Goal: Task Accomplishment & Management: Use online tool/utility

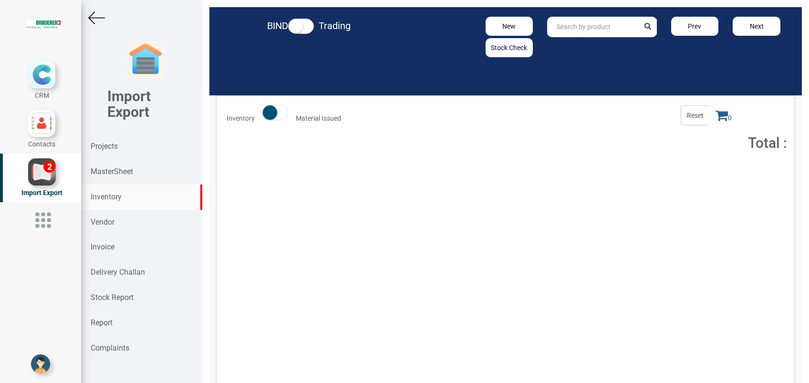
click at [566, 29] on input "text" at bounding box center [593, 27] width 92 height 21
click at [569, 45] on strong ".4105.103" at bounding box center [580, 47] width 31 height 8
click at [603, 30] on input "94.4105.103.0" at bounding box center [593, 27] width 92 height 21
click at [587, 45] on strong "94.4105.103." at bounding box center [577, 47] width 40 height 8
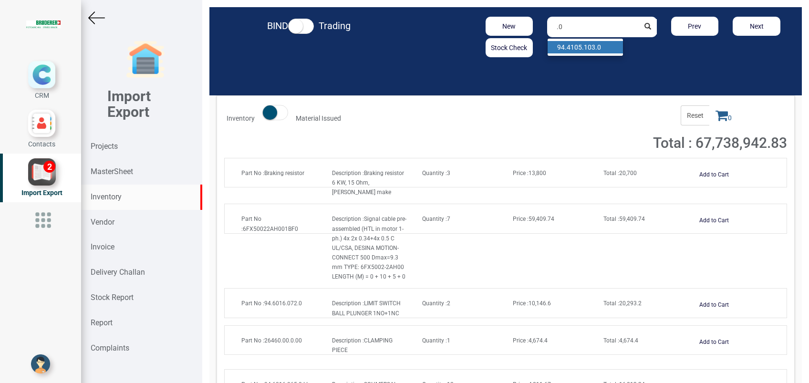
type input "0"
type input "."
drag, startPoint x: 705, startPoint y: 170, endPoint x: 706, endPoint y: 165, distance: 4.9
click at [705, 170] on button "Add to Cart" at bounding box center [714, 175] width 41 height 14
click at [716, 117] on icon at bounding box center [722, 115] width 12 height 13
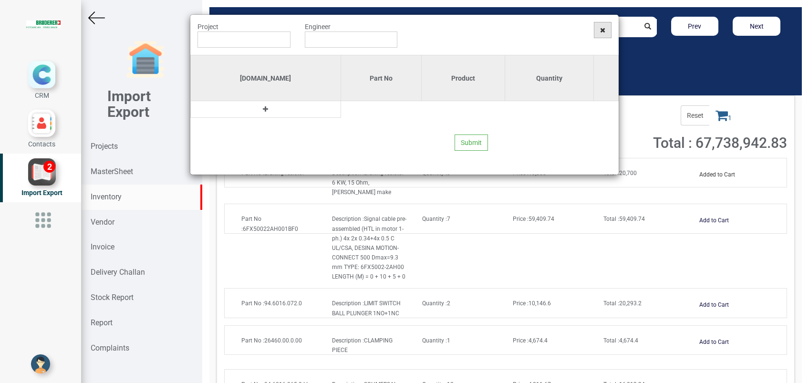
click at [603, 28] on icon at bounding box center [602, 30] width 5 height 7
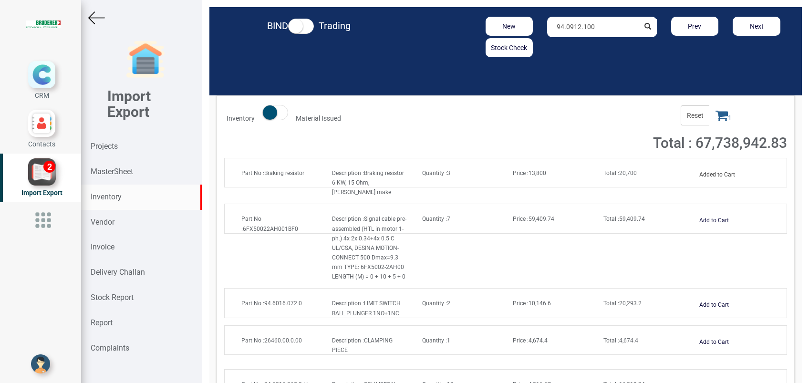
click at [716, 115] on icon at bounding box center [722, 115] width 12 height 13
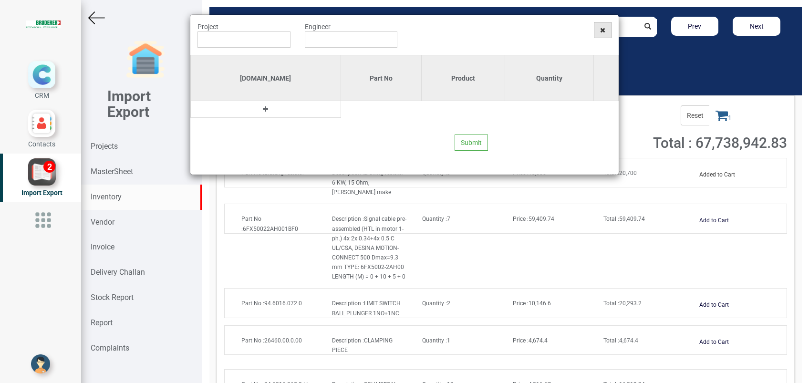
click at [599, 34] on span at bounding box center [603, 30] width 18 height 16
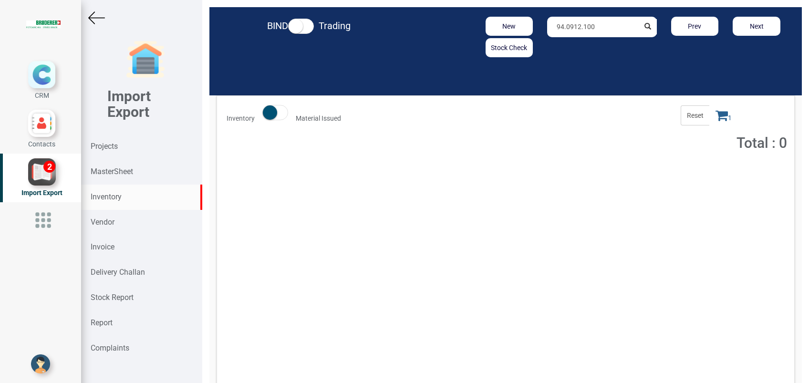
drag, startPoint x: 595, startPoint y: 26, endPoint x: 457, endPoint y: 23, distance: 138.9
click at [457, 23] on div "New Stock Check 94.0912.100 Prev Next" at bounding box center [601, 37] width 385 height 41
type input "Braking resistor"
click at [611, 29] on input "Braking resistor" at bounding box center [593, 27] width 92 height 21
click at [716, 113] on icon at bounding box center [722, 115] width 12 height 13
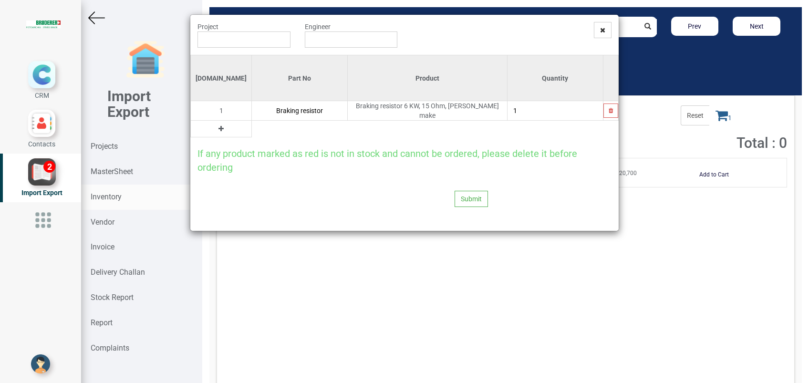
click at [219, 125] on icon at bounding box center [221, 128] width 5 height 7
click at [264, 128] on input "text" at bounding box center [299, 129] width 95 height 16
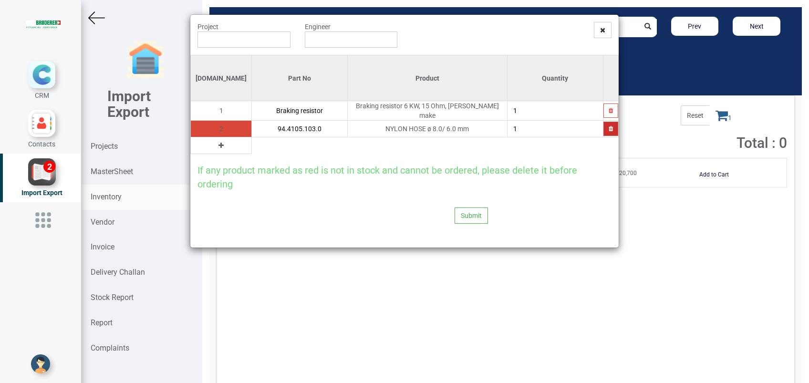
type input "94.4105.103.0"
click at [607, 122] on button "button" at bounding box center [611, 129] width 15 height 14
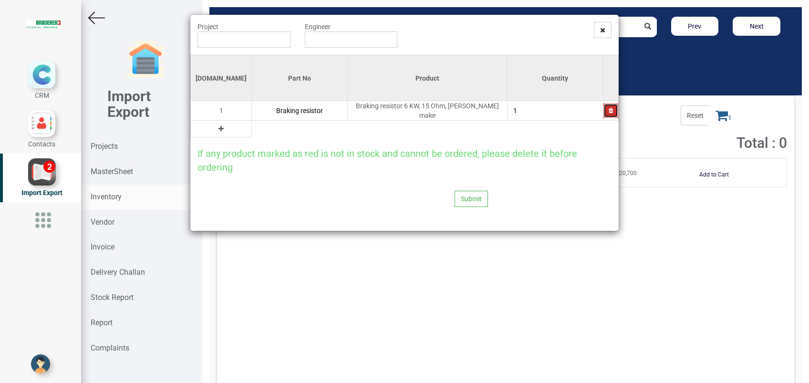
drag, startPoint x: 613, startPoint y: 110, endPoint x: 560, endPoint y: 118, distance: 53.6
click at [612, 110] on button "button" at bounding box center [611, 111] width 15 height 14
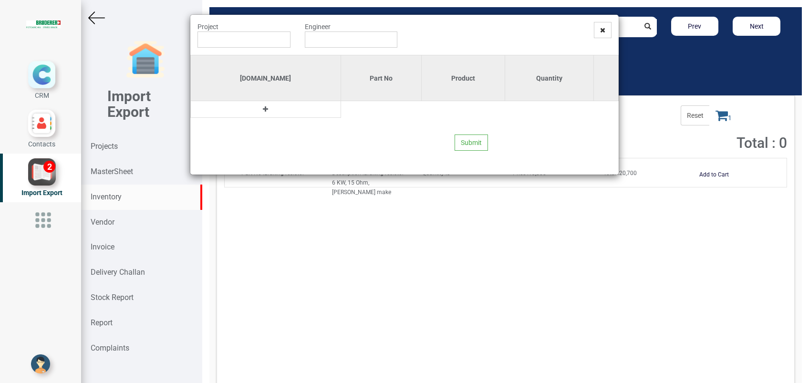
click at [263, 107] on icon at bounding box center [265, 109] width 5 height 7
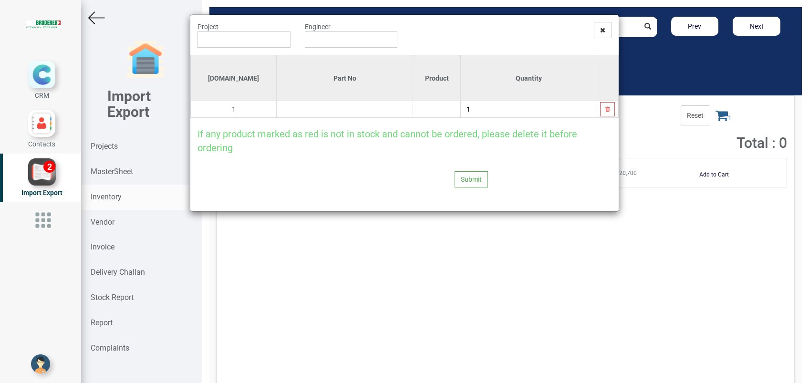
click at [302, 109] on input "text" at bounding box center [345, 109] width 136 height 16
click at [302, 110] on input ".0912.100" at bounding box center [345, 109] width 136 height 16
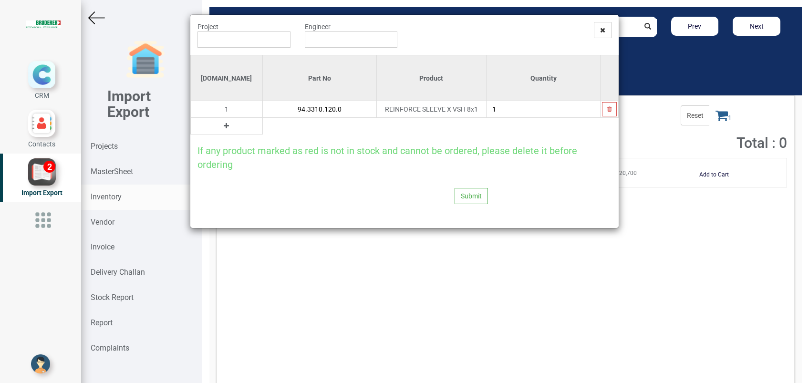
type input "94.3310.120.0"
type input "5"
click at [224, 125] on icon at bounding box center [226, 126] width 5 height 7
click at [263, 125] on input "text" at bounding box center [320, 126] width 114 height 16
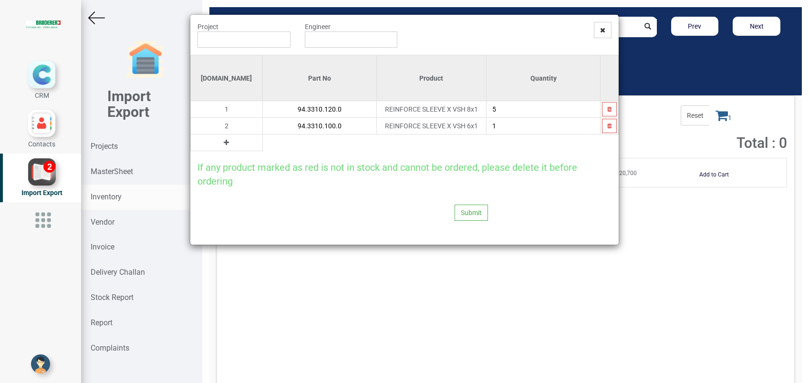
type input "94.3310.100.0"
type input "2"
click at [224, 140] on icon at bounding box center [226, 142] width 5 height 7
click at [263, 140] on input "text" at bounding box center [320, 143] width 114 height 16
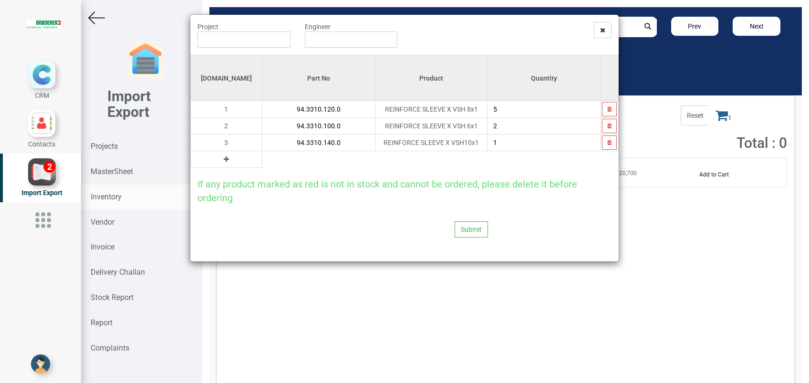
type input "94.3310.140.0"
click at [224, 158] on icon at bounding box center [226, 159] width 5 height 7
click at [262, 156] on input "text" at bounding box center [318, 159] width 113 height 16
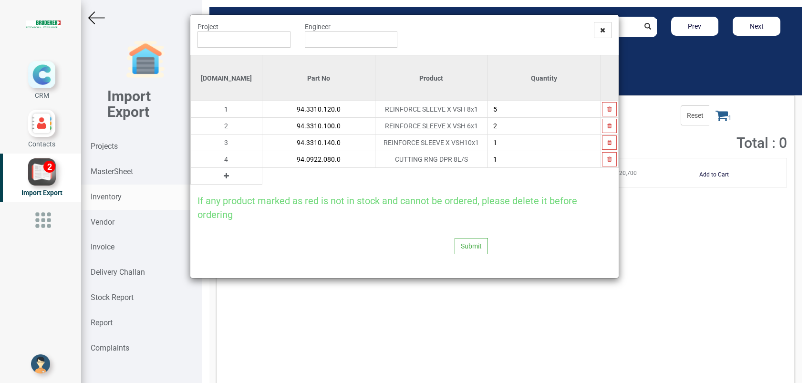
type input "94.0922.080.0"
click at [224, 175] on icon at bounding box center [226, 176] width 5 height 7
click at [262, 178] on input "text" at bounding box center [318, 176] width 113 height 16
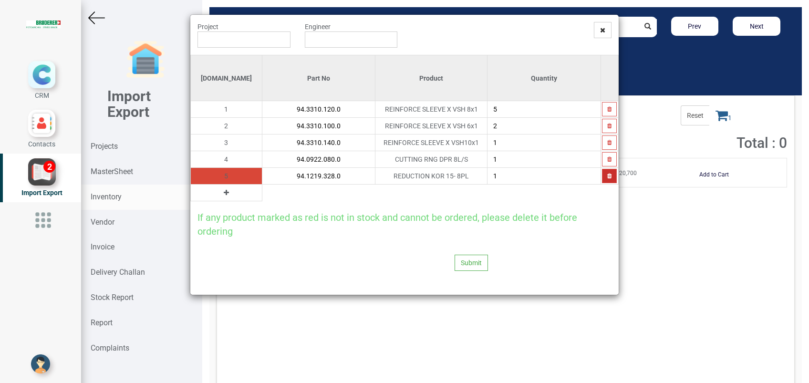
type input "94.1219.328.0"
click at [607, 174] on icon "button" at bounding box center [609, 176] width 4 height 6
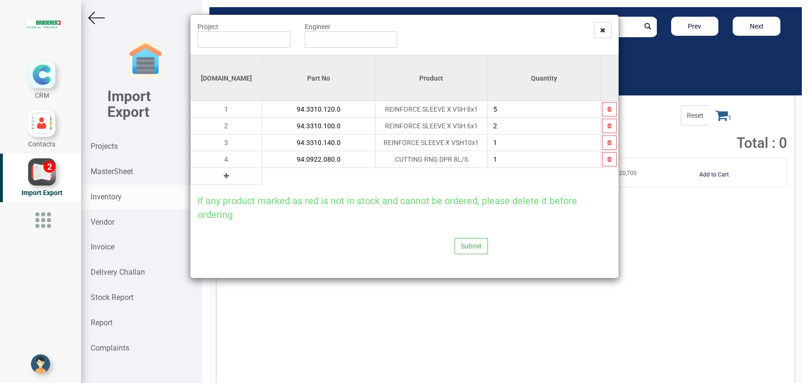
click at [224, 177] on icon at bounding box center [226, 176] width 5 height 7
click at [262, 179] on input "text" at bounding box center [318, 176] width 113 height 16
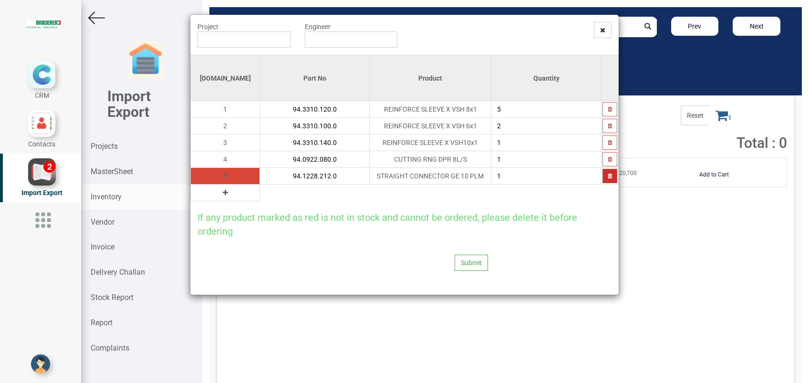
type input "94.1228.212.0"
click at [608, 177] on icon "button" at bounding box center [610, 176] width 4 height 6
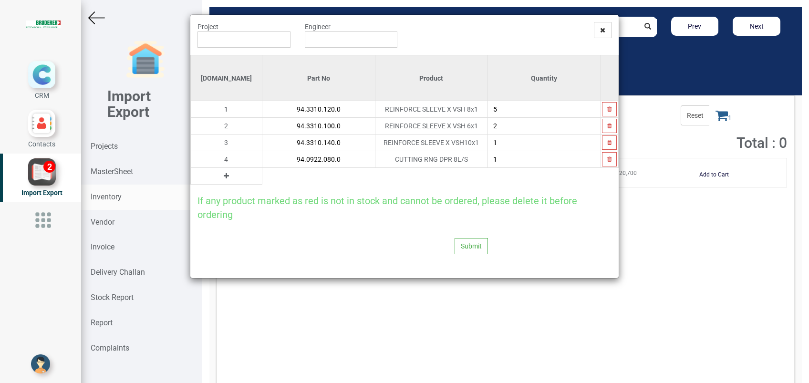
click at [224, 176] on icon at bounding box center [226, 176] width 5 height 7
click at [262, 178] on input "text" at bounding box center [318, 176] width 113 height 16
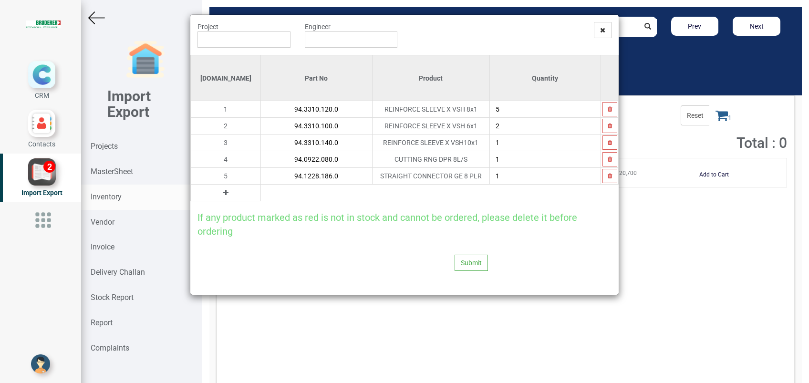
type input "94.1228.186.0"
type input "3"
click at [223, 194] on icon at bounding box center [225, 192] width 5 height 7
click at [263, 188] on input "text" at bounding box center [316, 193] width 111 height 16
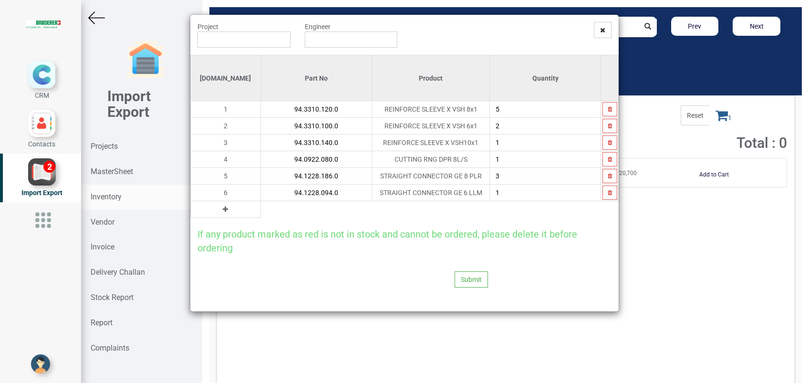
type input "94.1228.094.0"
click at [223, 212] on icon at bounding box center [225, 209] width 5 height 7
click at [261, 208] on input "text" at bounding box center [316, 209] width 111 height 16
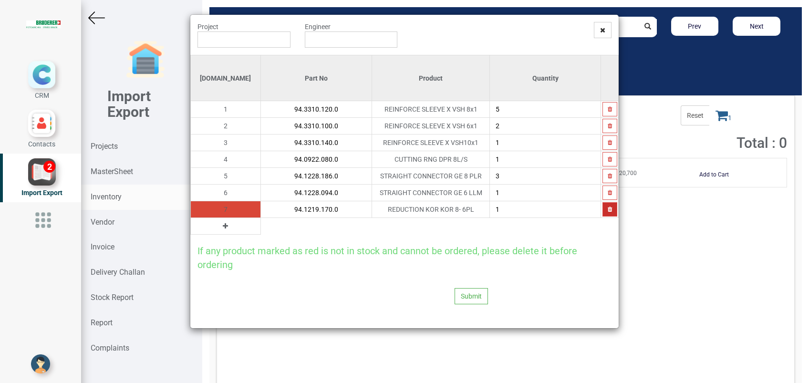
type input "94.1219.170.0"
click at [608, 211] on icon "button" at bounding box center [610, 210] width 4 height 6
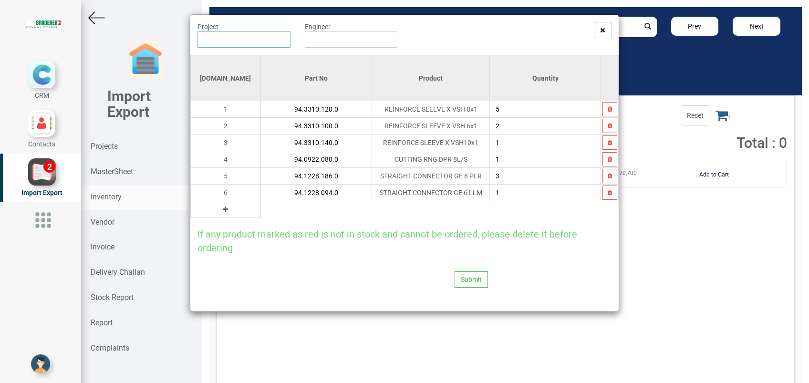
click at [227, 39] on input "text" at bounding box center [244, 39] width 93 height 16
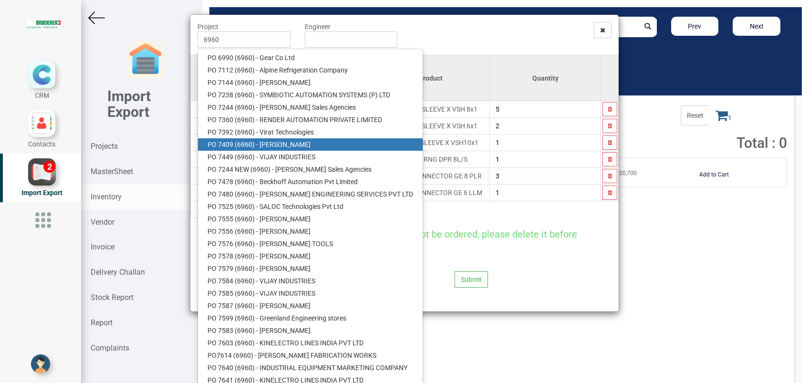
drag, startPoint x: 249, startPoint y: 138, endPoint x: 271, endPoint y: 110, distance: 35.7
click at [249, 138] on link "PO 7409 ( 6960 ) - BRUDERER AG" at bounding box center [310, 144] width 225 height 12
type input "PO 7409 ( 6960 ) - BRUDERER AG"
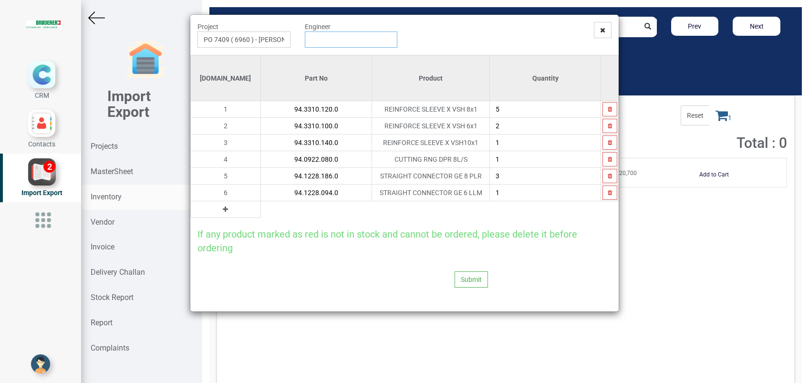
click at [316, 42] on input "text" at bounding box center [351, 39] width 93 height 16
click at [324, 55] on link "G opinath Anandan" at bounding box center [342, 58] width 75 height 12
type input "[PERSON_NAME]"
click at [467, 275] on button "Submit" at bounding box center [471, 279] width 33 height 16
click at [453, 255] on button "Yes" at bounding box center [453, 253] width 30 height 16
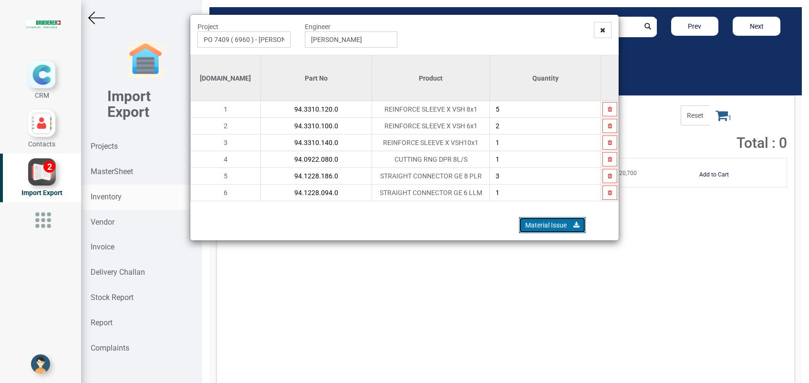
click at [531, 228] on link "Material Issue" at bounding box center [552, 225] width 67 height 16
click at [605, 29] on icon at bounding box center [602, 30] width 5 height 7
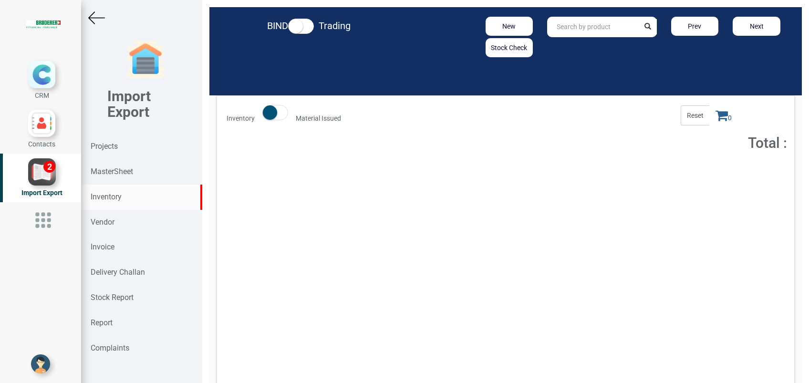
click at [117, 198] on strong "Inventory" at bounding box center [106, 196] width 31 height 9
click at [281, 115] on span at bounding box center [275, 112] width 26 height 15
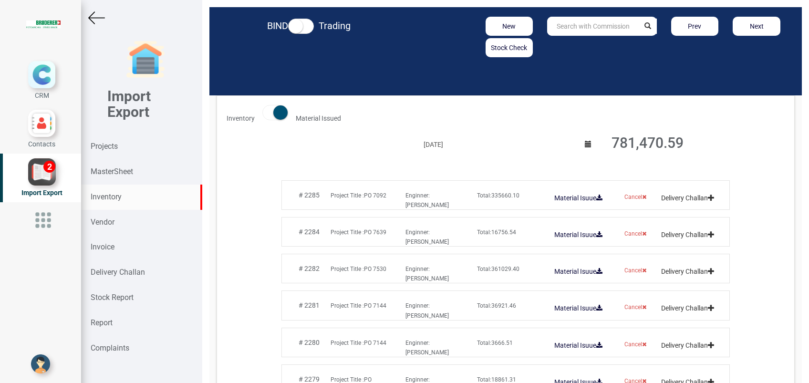
click at [499, 197] on span "Total: 335660.10" at bounding box center [498, 195] width 42 height 7
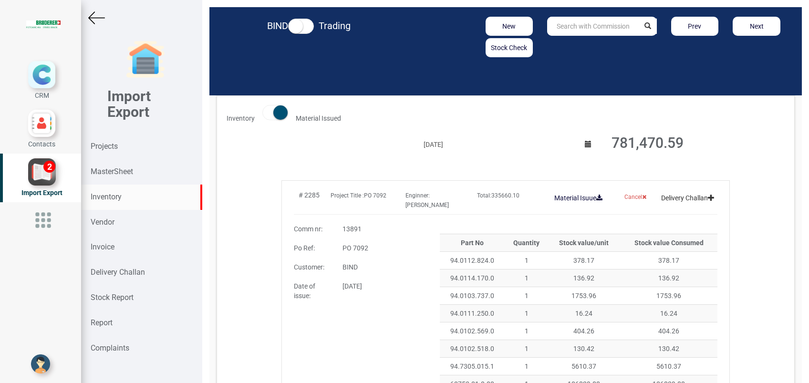
click at [506, 197] on span "Total: 335660.10" at bounding box center [498, 195] width 42 height 7
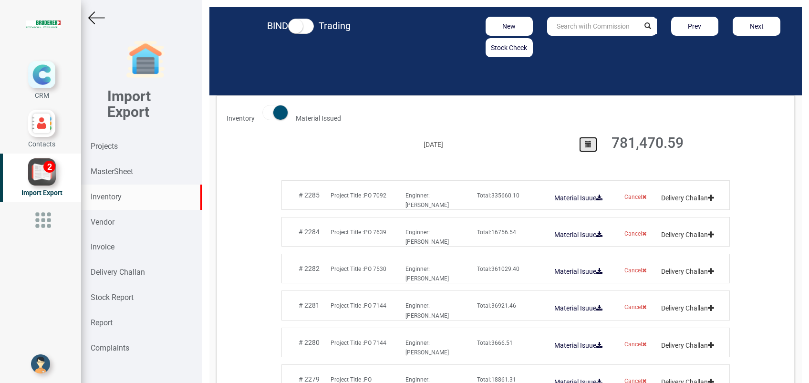
click at [584, 149] on button "button" at bounding box center [588, 144] width 18 height 15
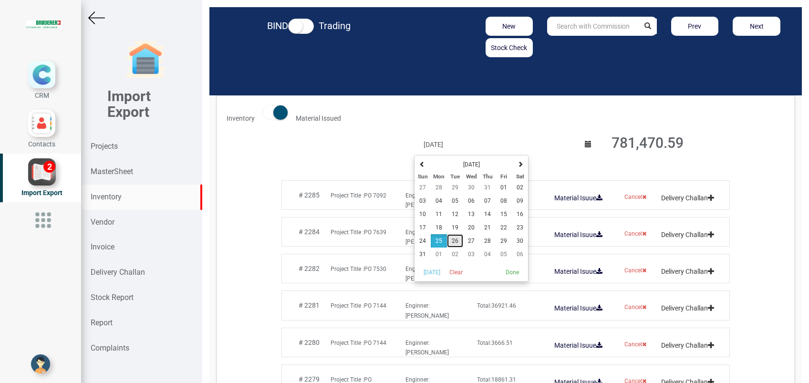
click at [452, 242] on span "26" at bounding box center [455, 241] width 7 height 7
type input "[DATE]"
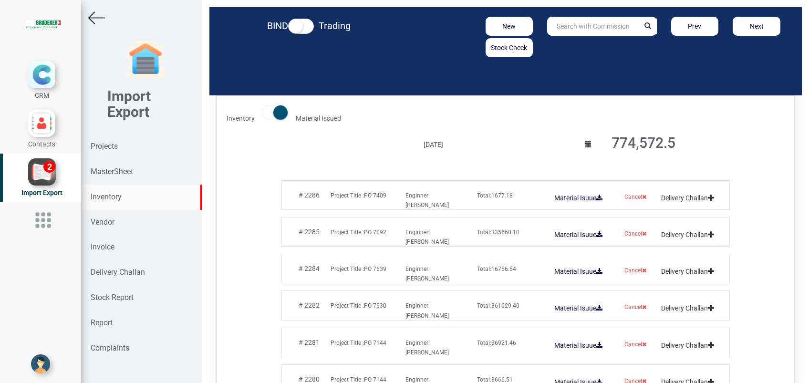
click at [495, 200] on div "# 2286 Project Title : PO 7409 Enginner: [PERSON_NAME] Total: 1677.18 Material …" at bounding box center [505, 199] width 443 height 19
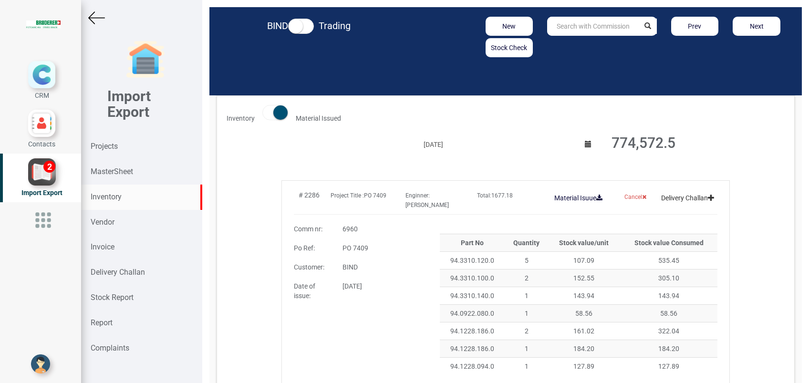
click at [440, 198] on span "Enginner: [PERSON_NAME]" at bounding box center [427, 200] width 43 height 16
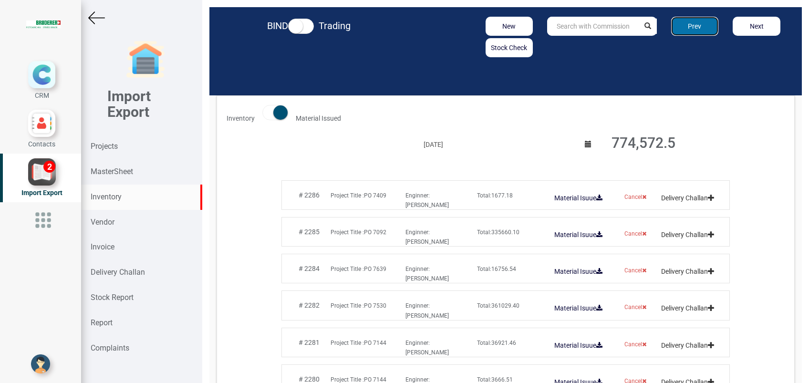
click at [674, 29] on button "Prev" at bounding box center [695, 26] width 48 height 19
click at [680, 30] on button "Prev" at bounding box center [695, 26] width 48 height 19
click at [742, 29] on button "Next" at bounding box center [757, 26] width 48 height 19
click at [686, 31] on button "Prev" at bounding box center [695, 26] width 48 height 19
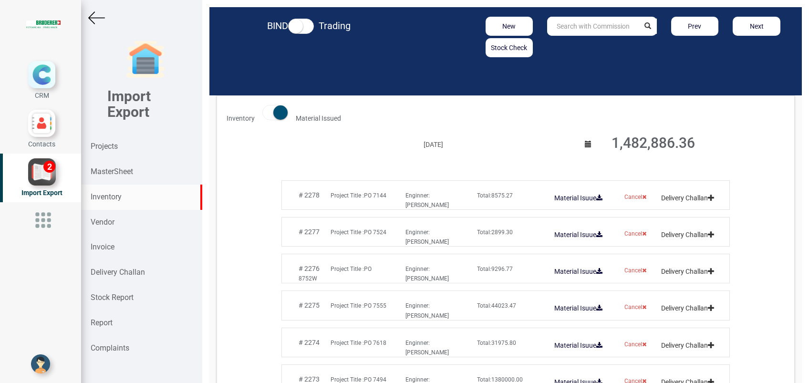
click at [480, 344] on strong "Total:" at bounding box center [484, 343] width 14 height 7
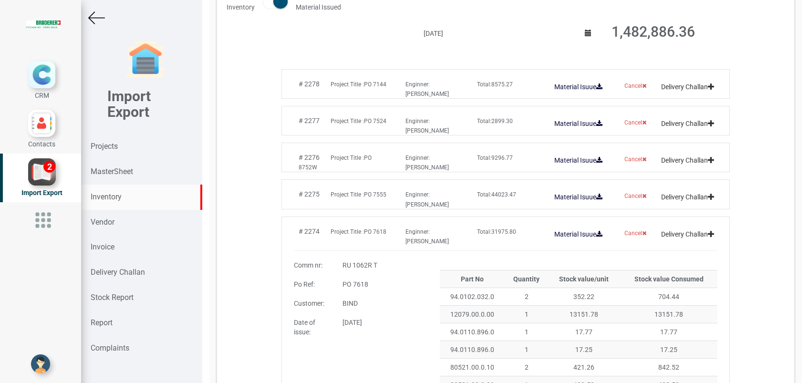
scroll to position [127, 0]
